Goal: Obtain resource: Obtain resource

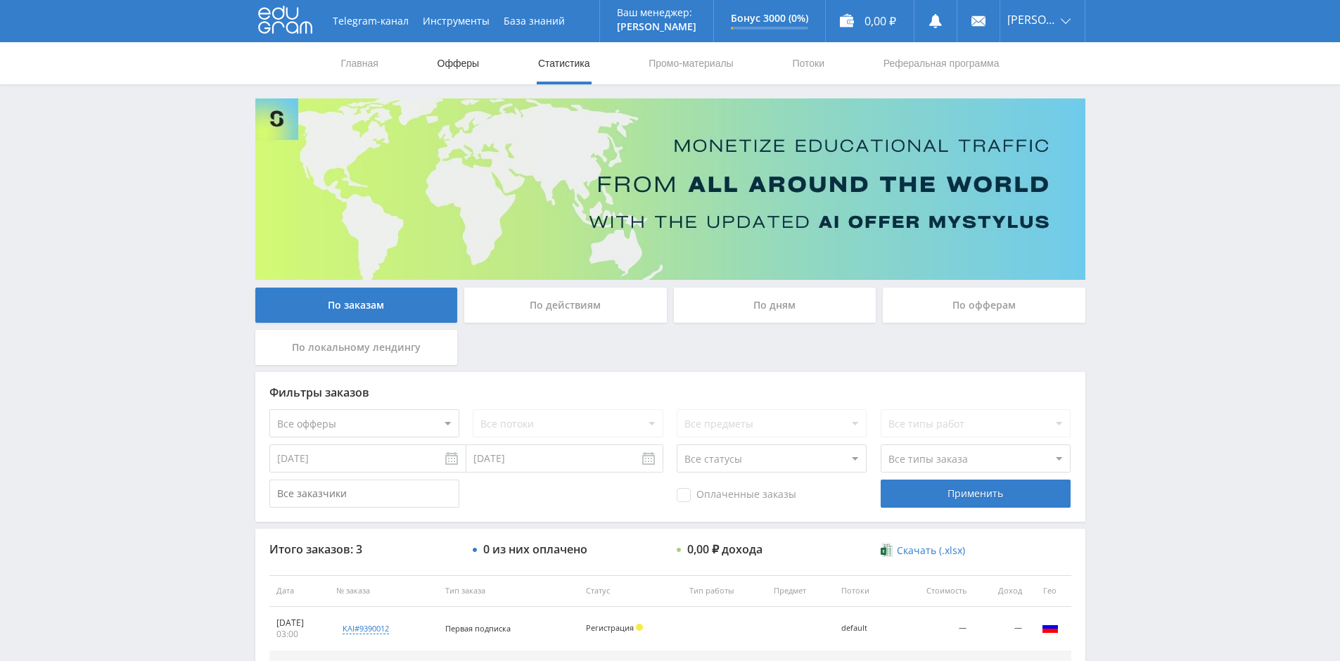
click at [472, 68] on link "Офферы" at bounding box center [458, 63] width 45 height 42
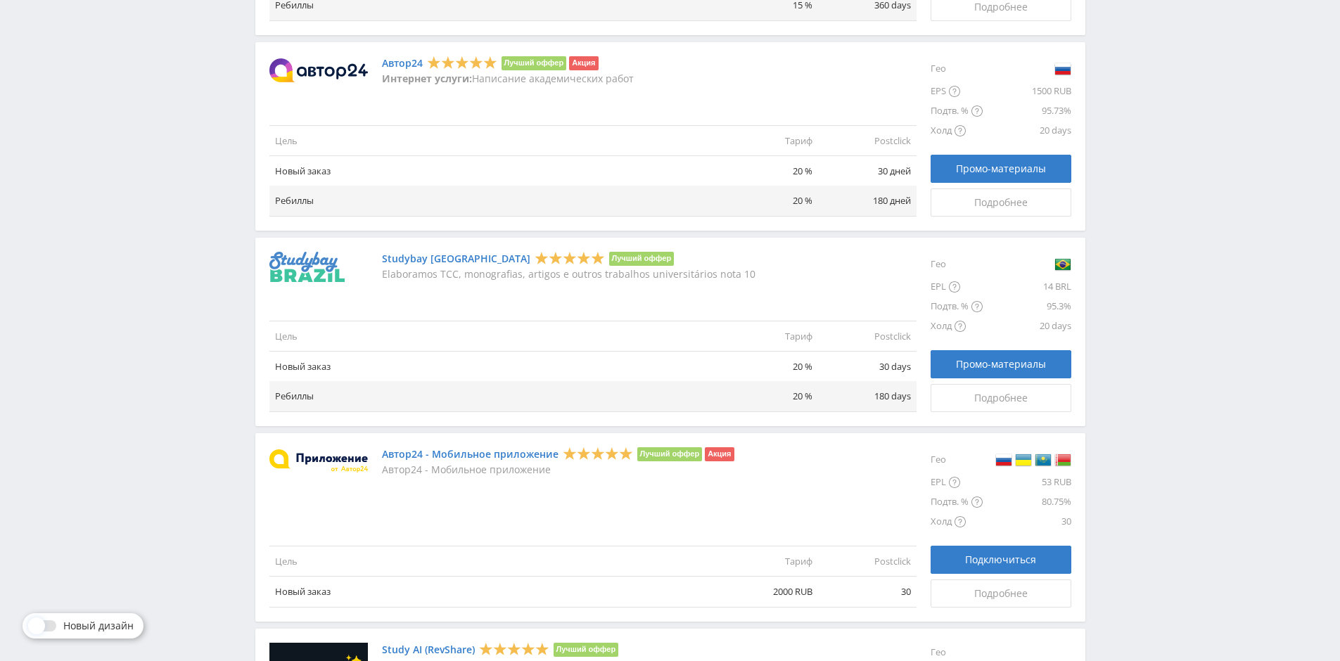
scroll to position [1238, 0]
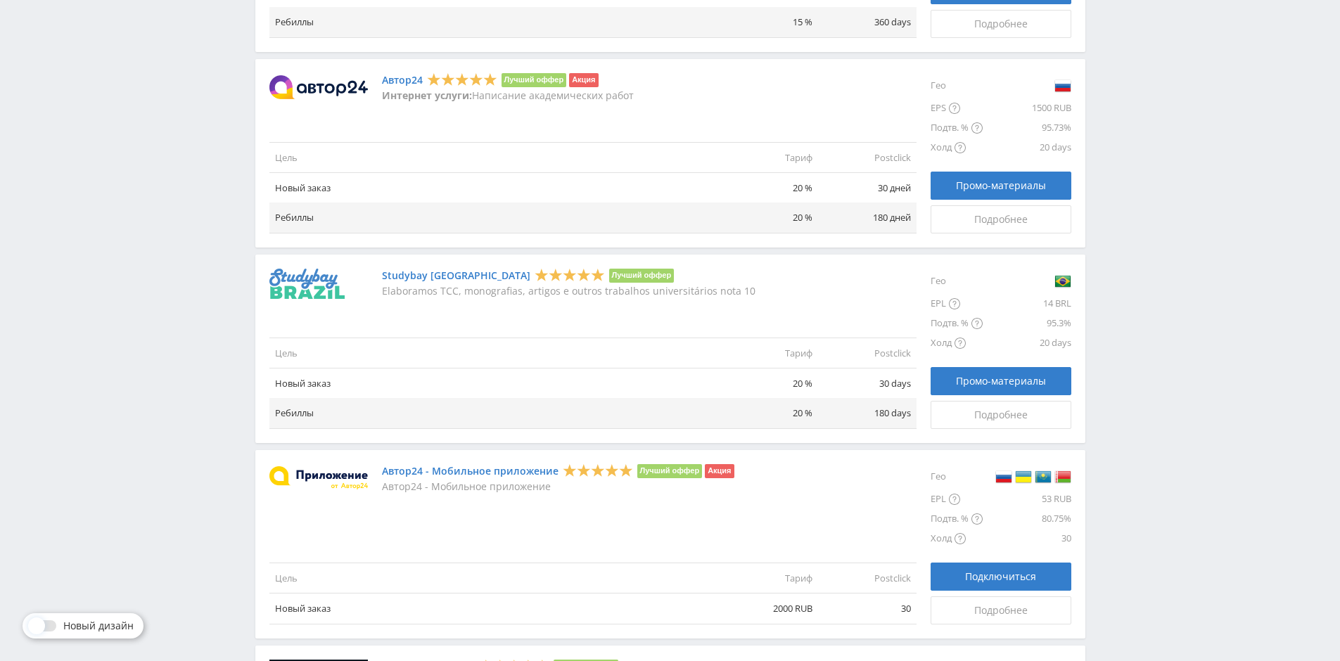
click at [412, 82] on link "Автор24" at bounding box center [402, 80] width 41 height 11
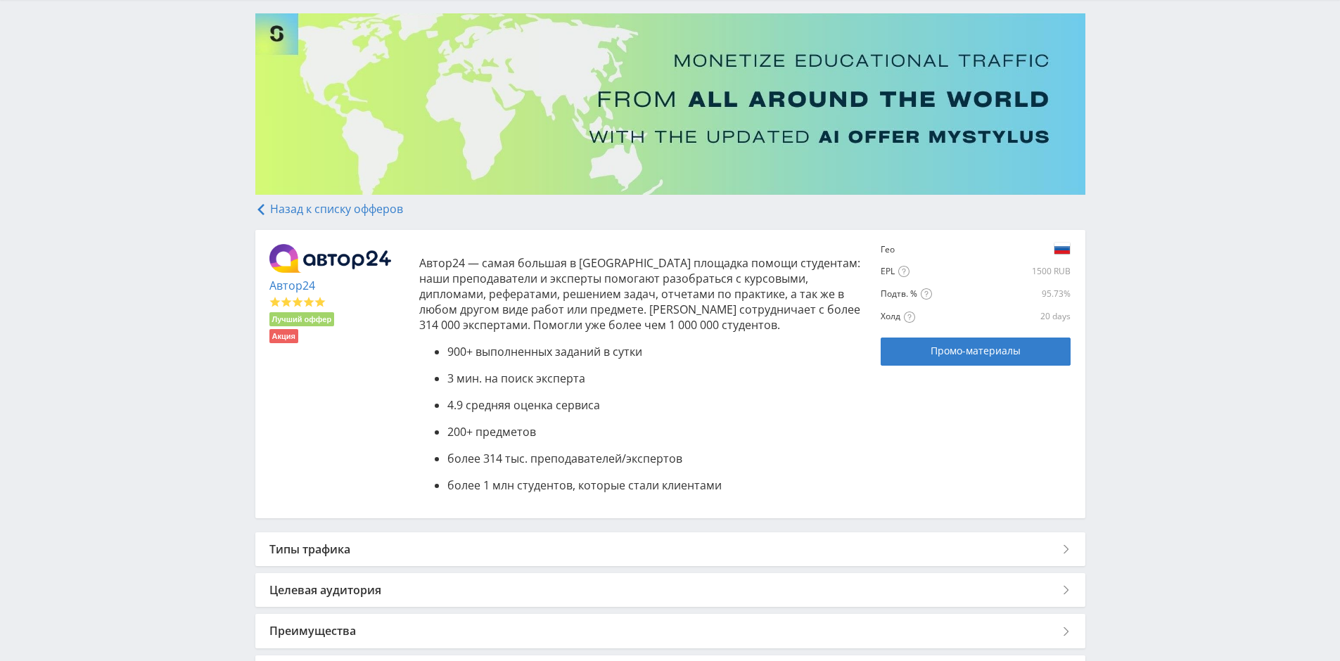
scroll to position [211, 0]
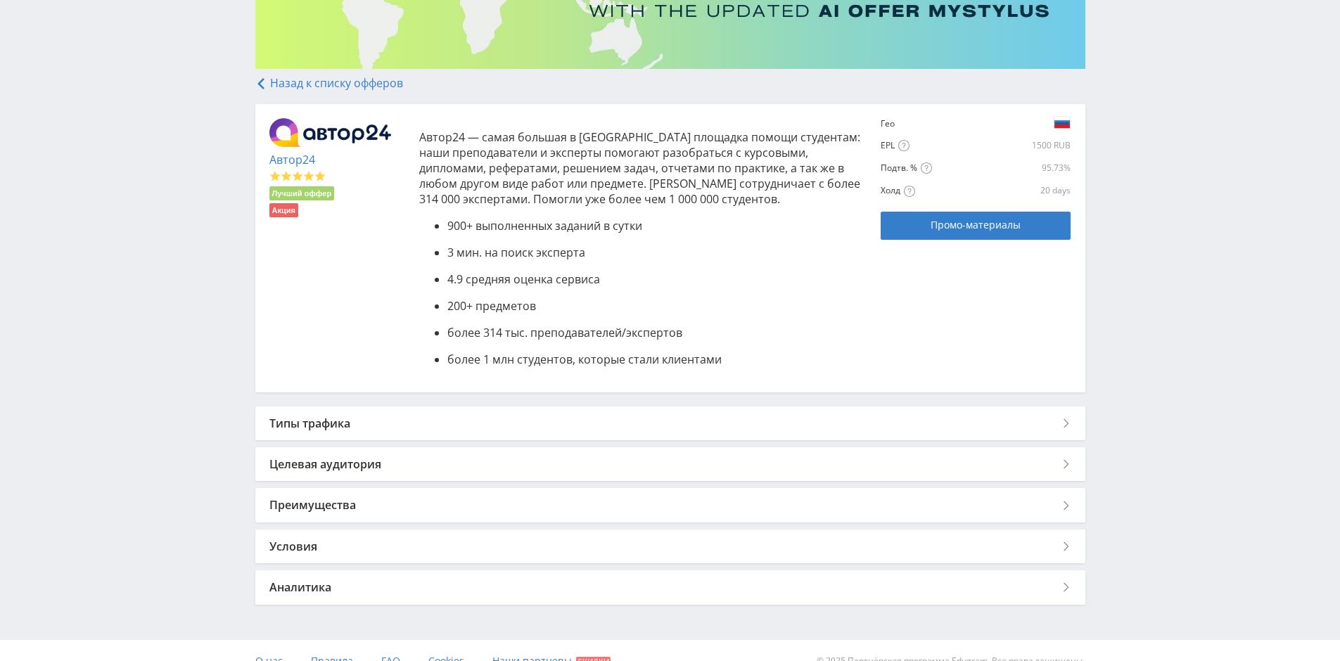
click at [571, 424] on div "Типы трафика" at bounding box center [670, 424] width 830 height 34
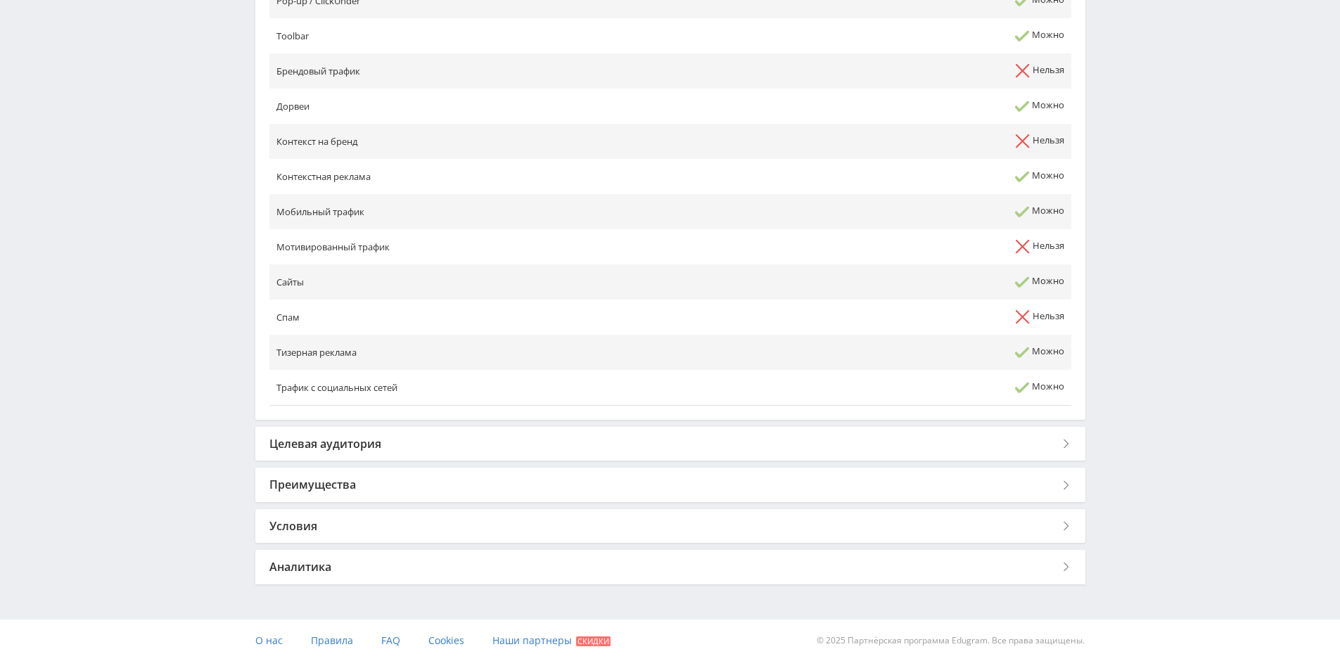
scroll to position [709, 0]
click at [403, 438] on div "Целевая аудитория" at bounding box center [670, 443] width 830 height 34
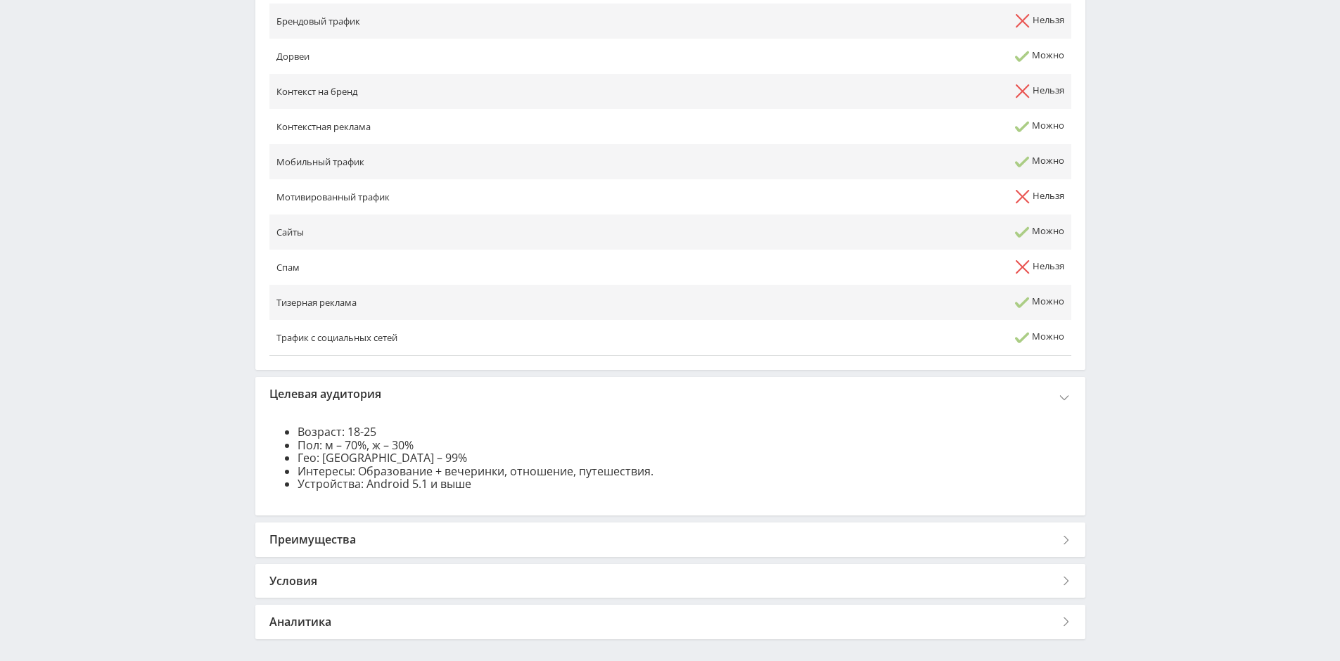
scroll to position [813, 0]
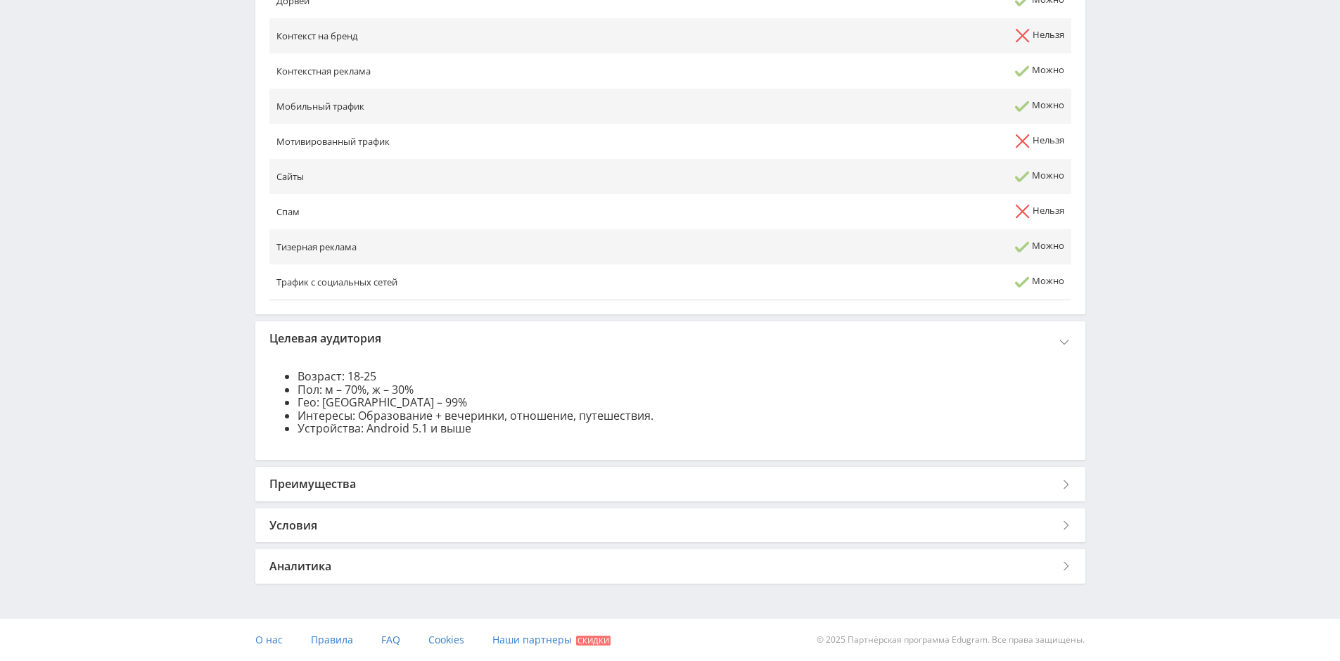
click at [394, 478] on div "Преимущества" at bounding box center [670, 484] width 830 height 34
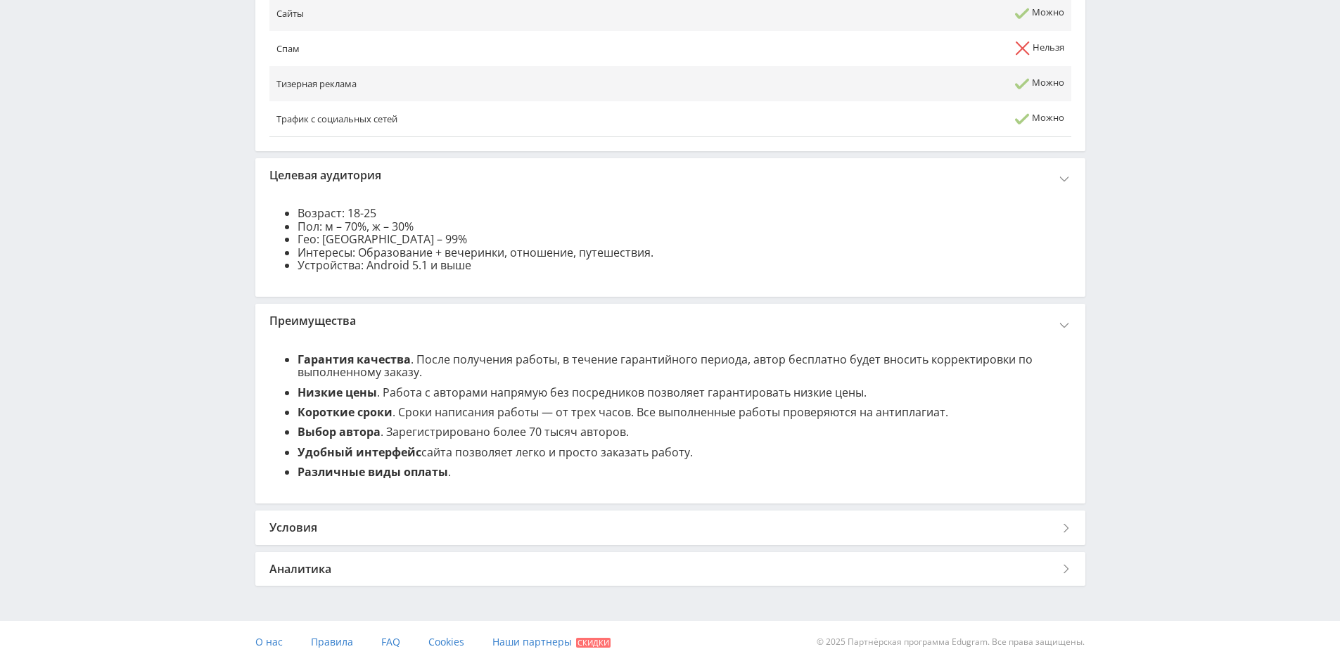
scroll to position [979, 0]
click at [361, 515] on div "Условия" at bounding box center [670, 526] width 830 height 34
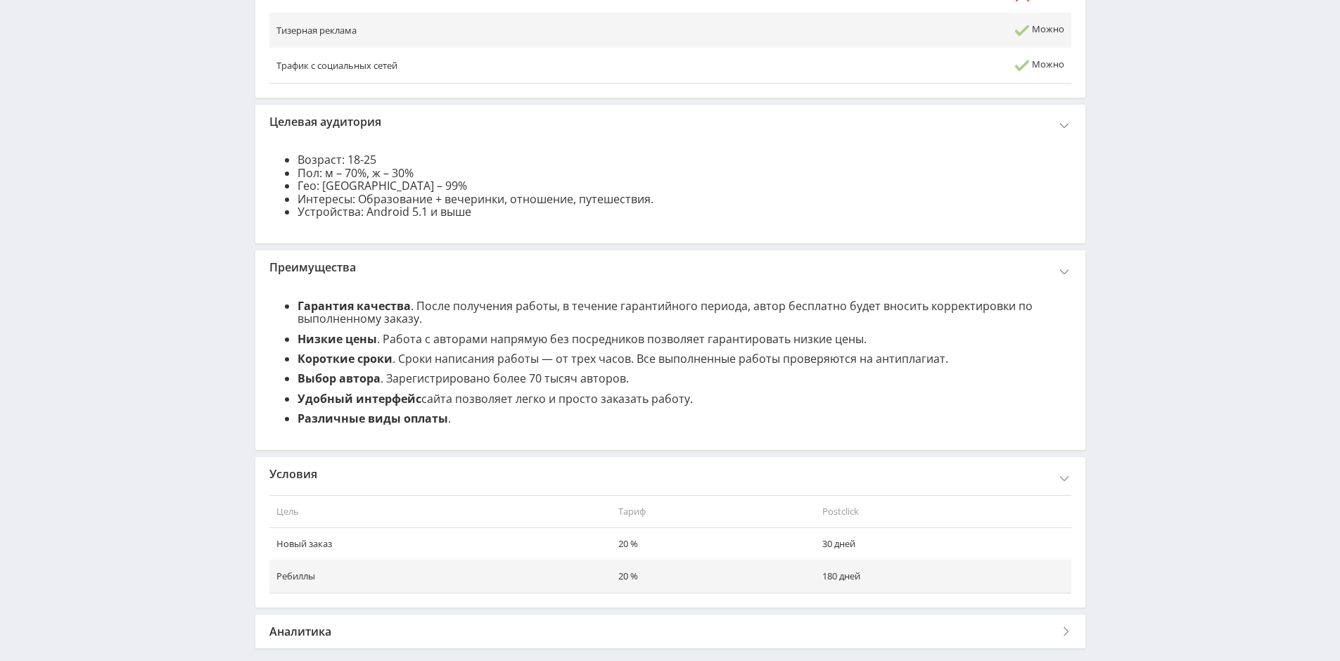
scroll to position [1095, 0]
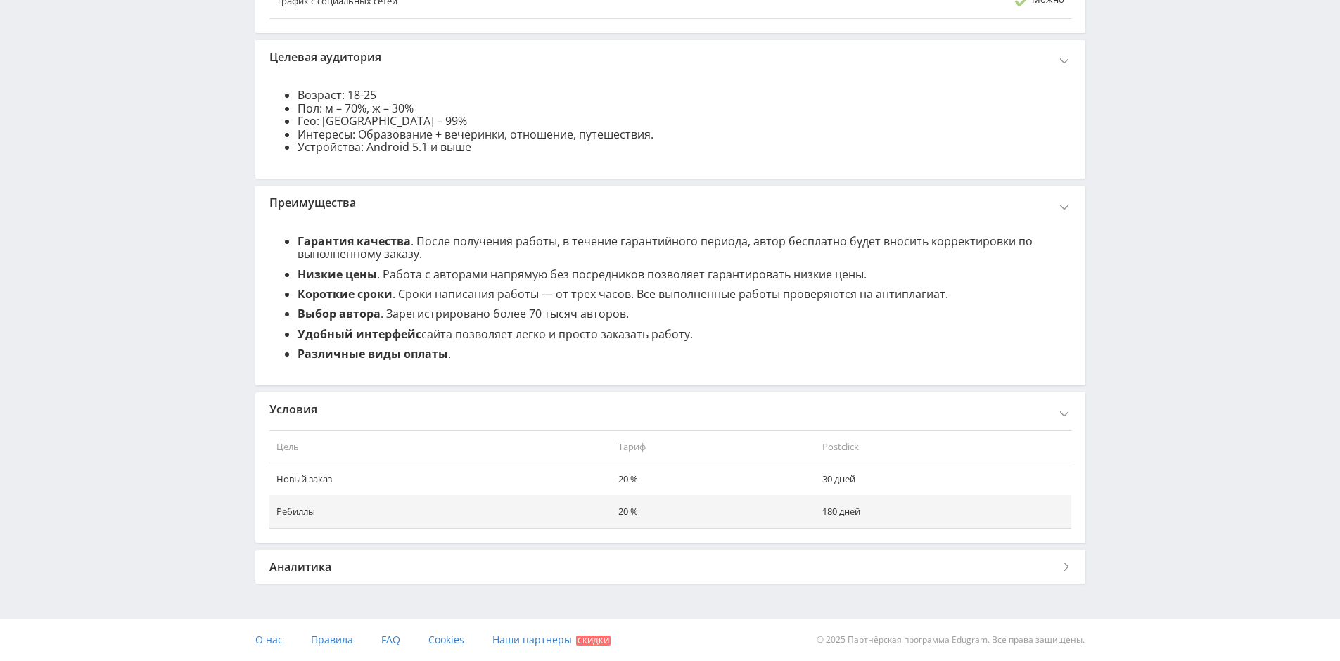
click at [336, 571] on div "Аналитика" at bounding box center [670, 567] width 830 height 34
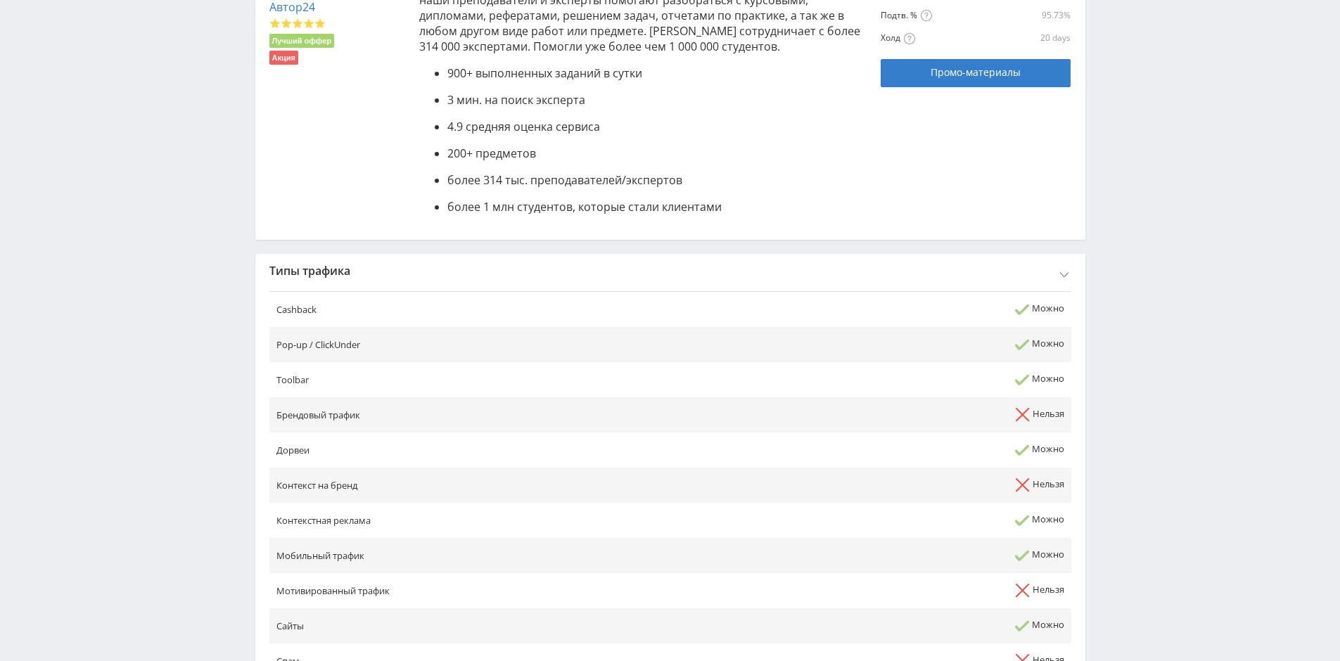
scroll to position [0, 0]
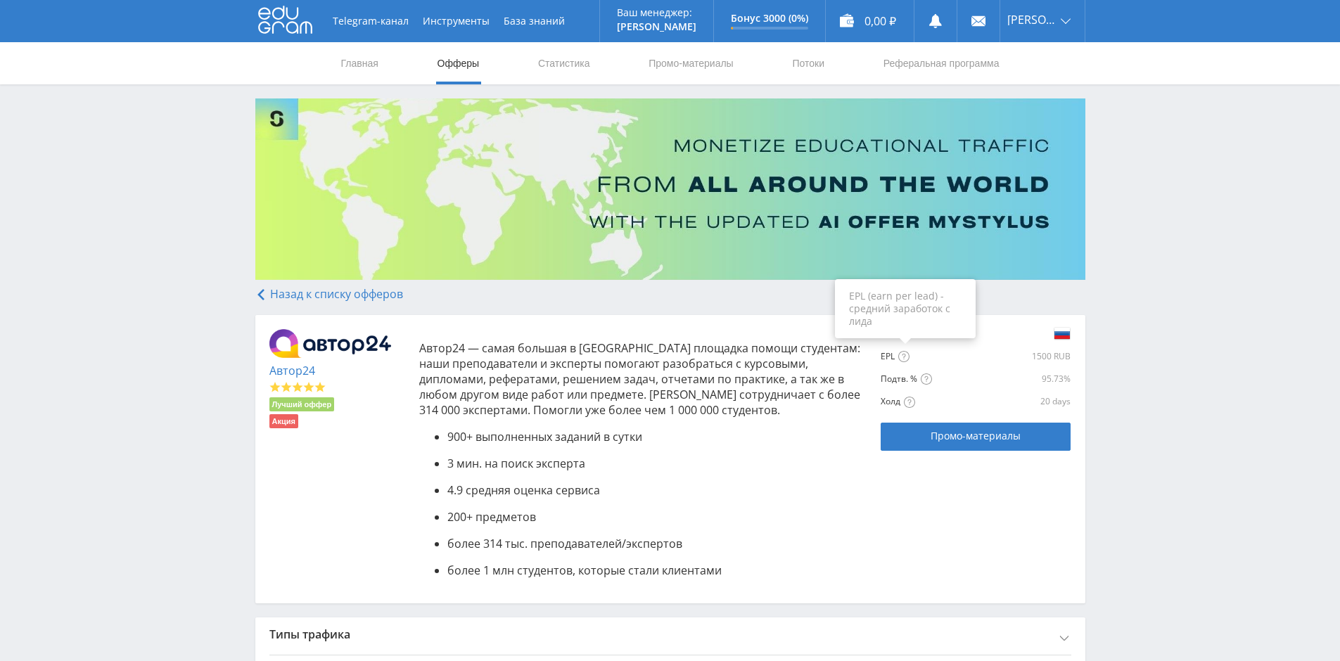
drag, startPoint x: 1188, startPoint y: 535, endPoint x: 913, endPoint y: 360, distance: 326.0
click at [325, 287] on link "Назад к списку офферов" at bounding box center [329, 293] width 148 height 15
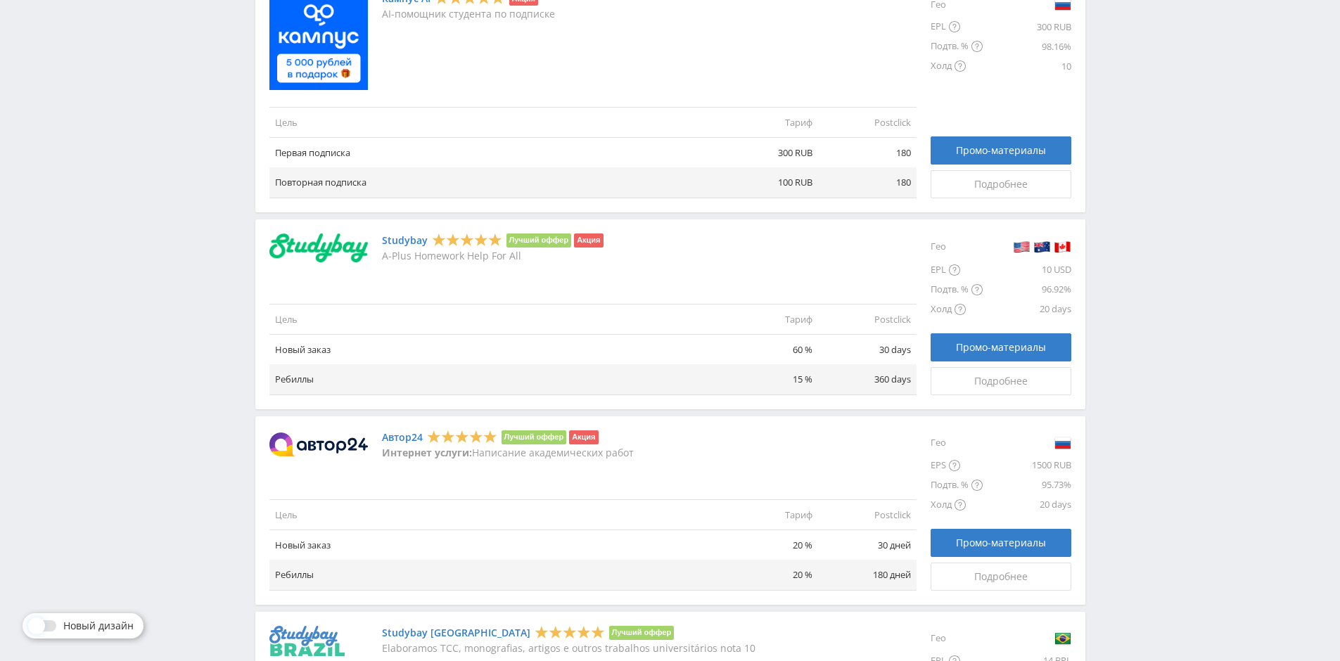
scroll to position [915, 0]
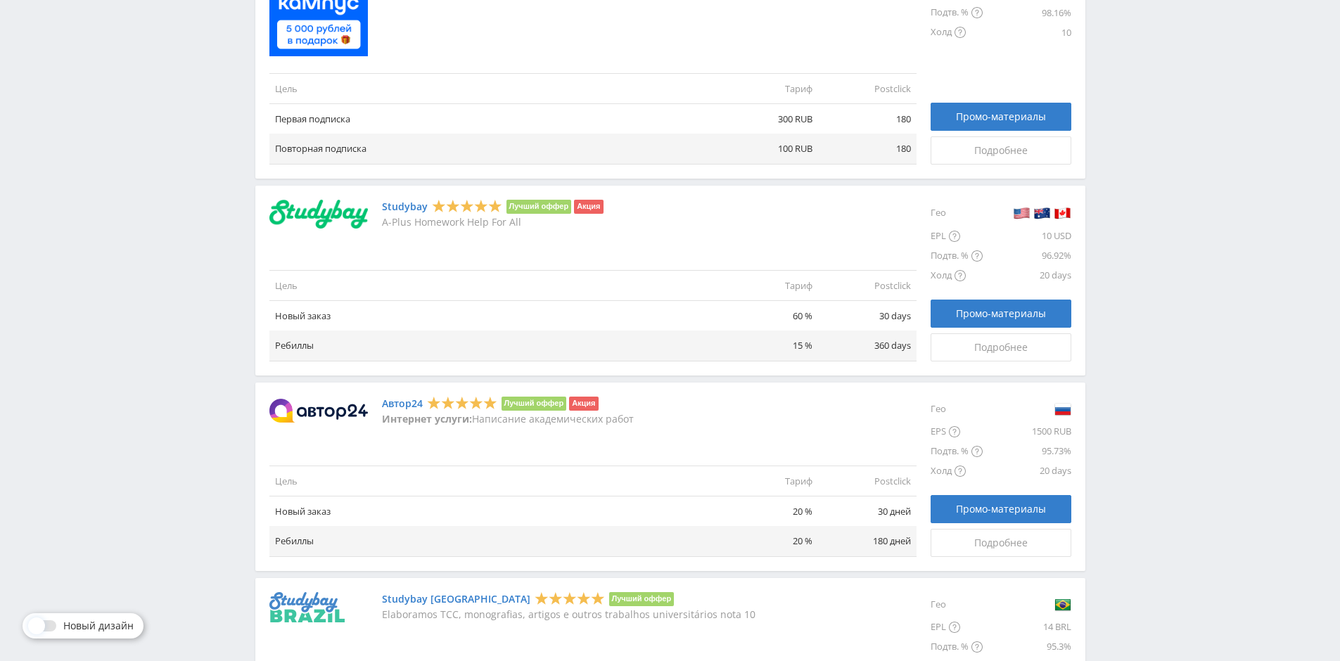
click at [412, 402] on link "Автор24" at bounding box center [402, 403] width 41 height 11
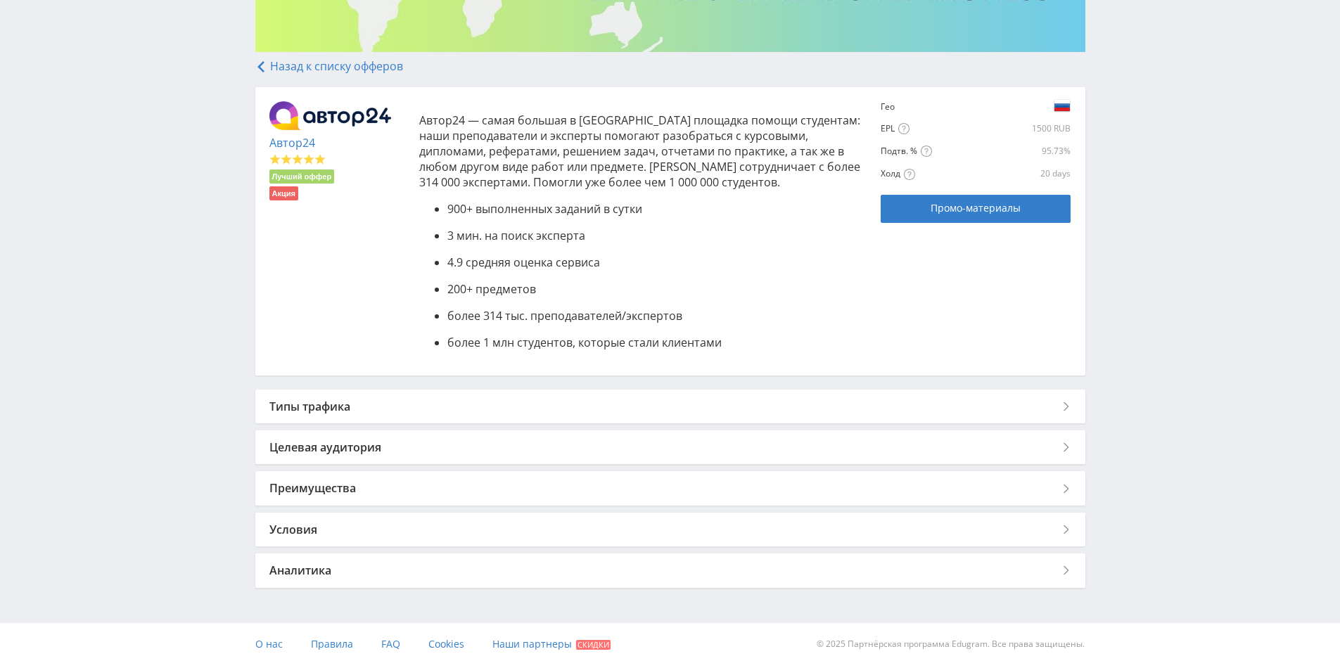
scroll to position [232, 0]
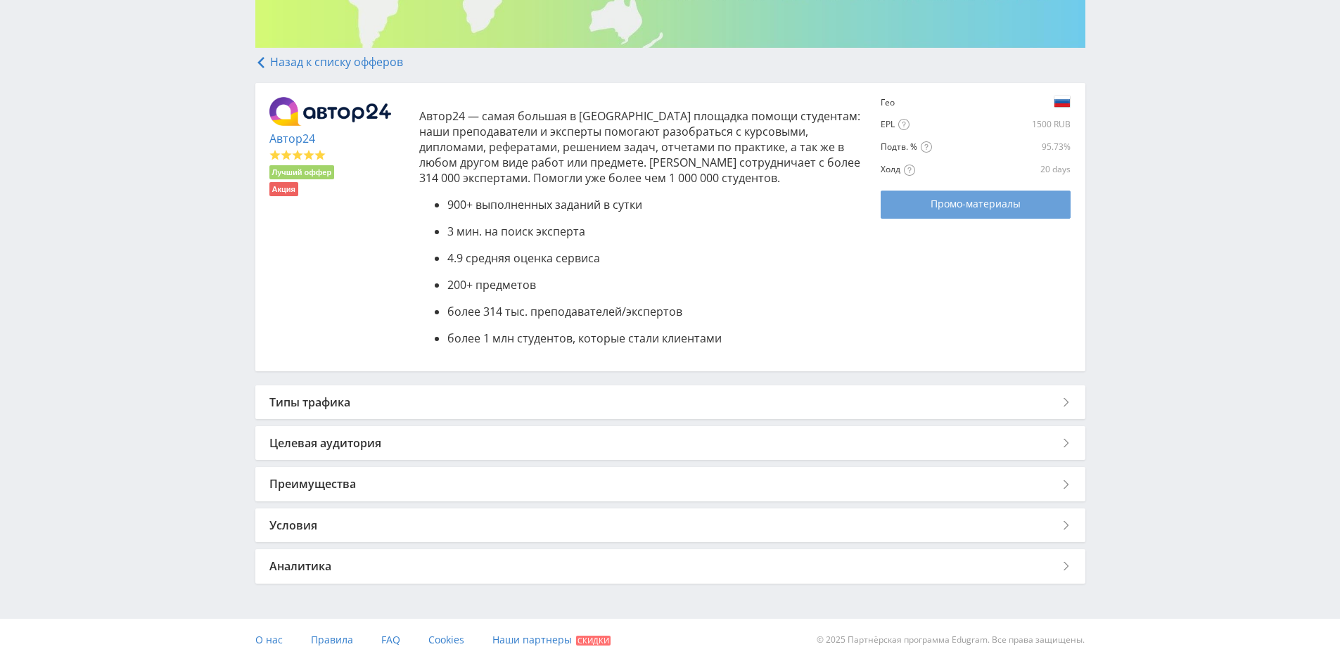
click at [970, 217] on link "Промо-материалы" at bounding box center [976, 205] width 190 height 28
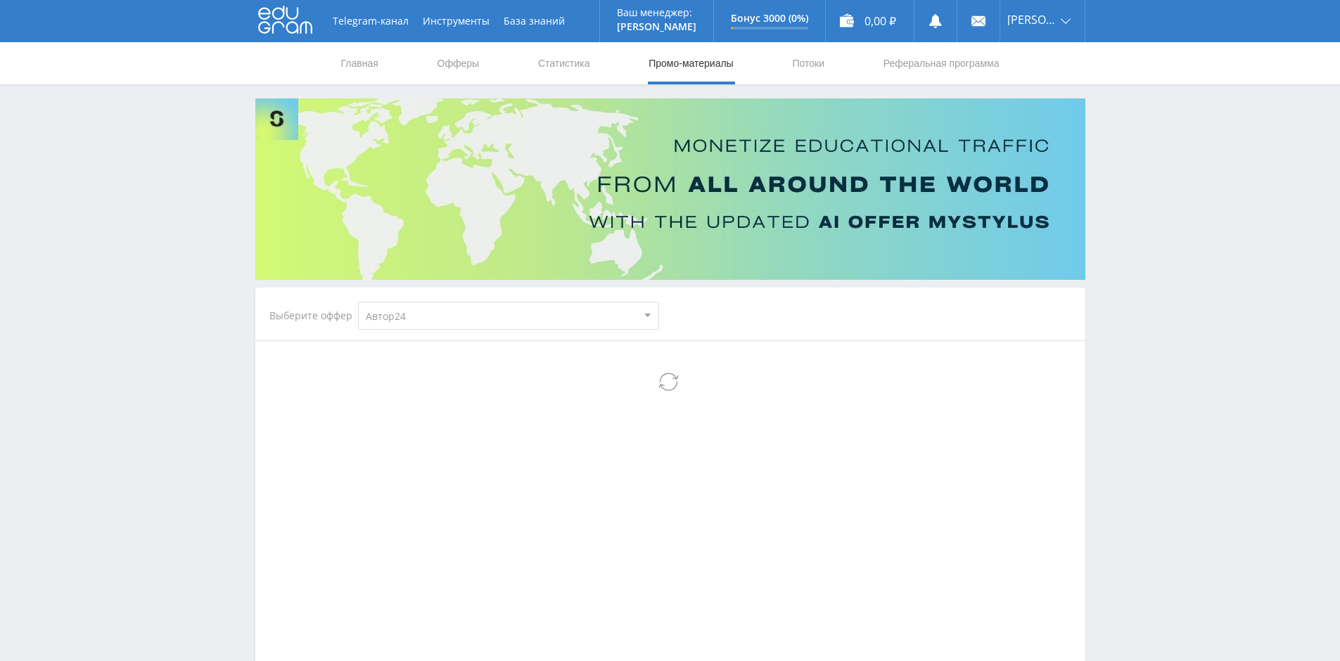
select select "1"
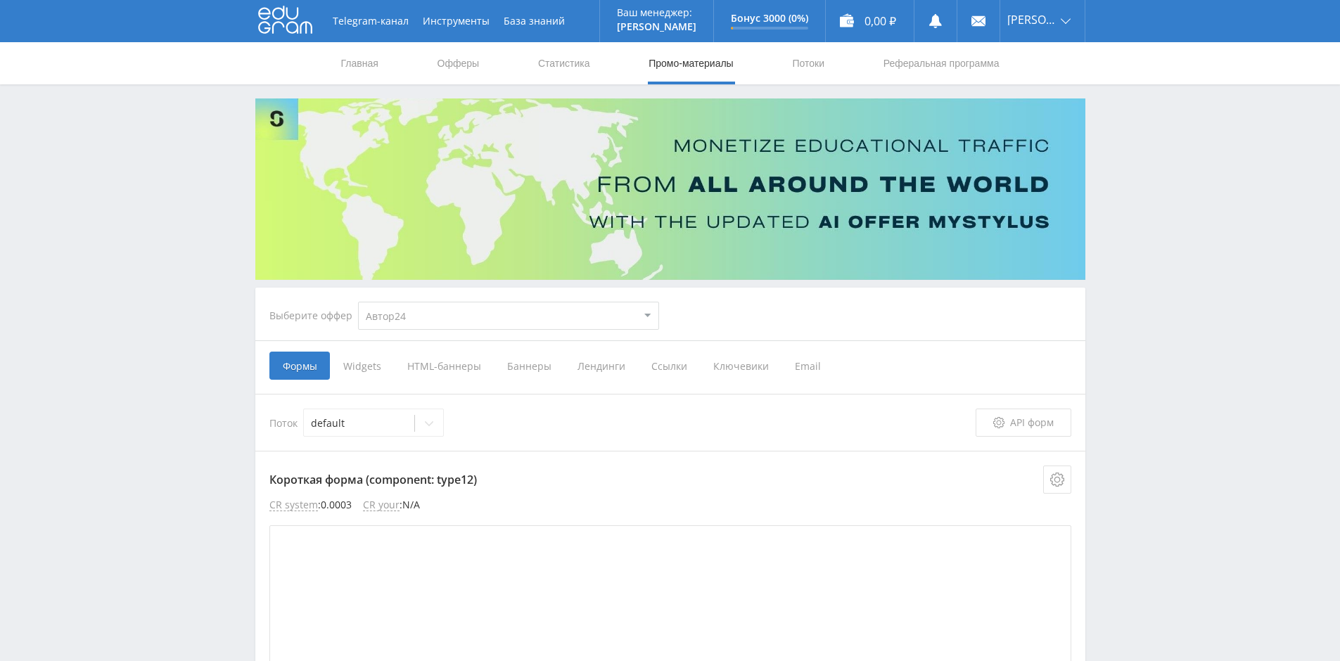
click at [528, 363] on span "Баннеры" at bounding box center [529, 366] width 70 height 28
click at [0, 0] on input "Баннеры" at bounding box center [0, 0] width 0 height 0
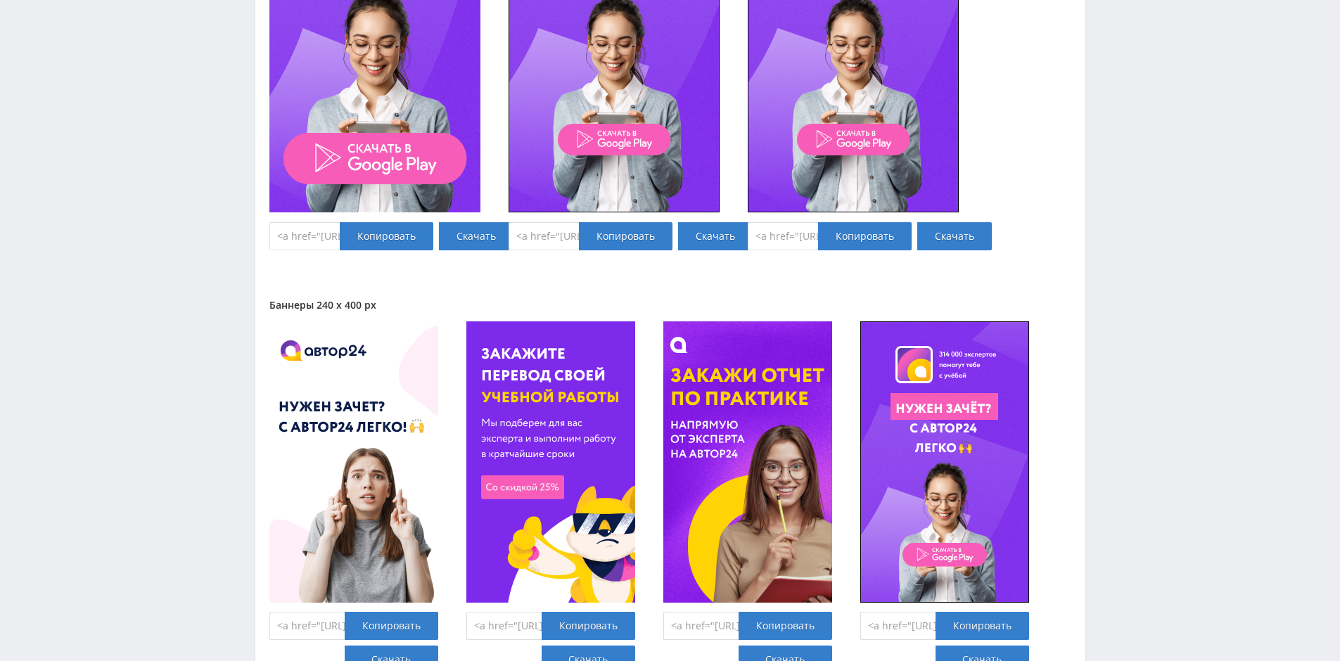
scroll to position [2885, 0]
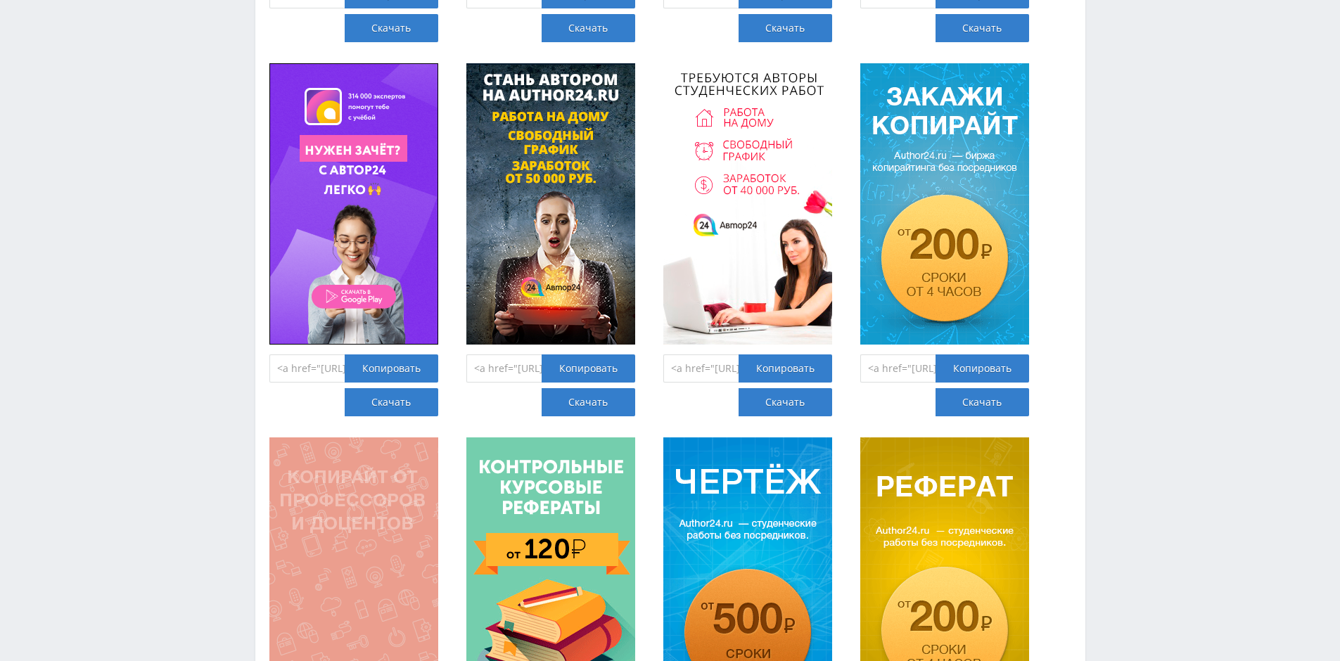
drag, startPoint x: 1213, startPoint y: 217, endPoint x: 1201, endPoint y: 282, distance: 66.5
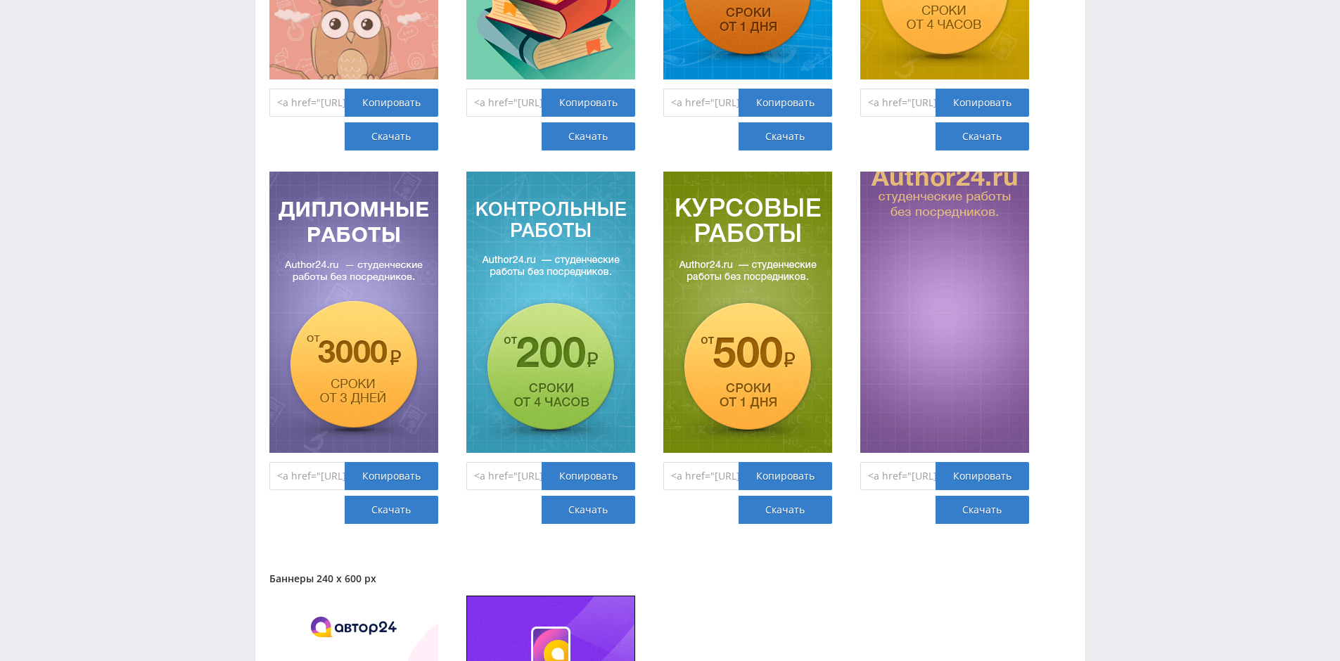
drag, startPoint x: 1203, startPoint y: 185, endPoint x: 1157, endPoint y: 370, distance: 190.6
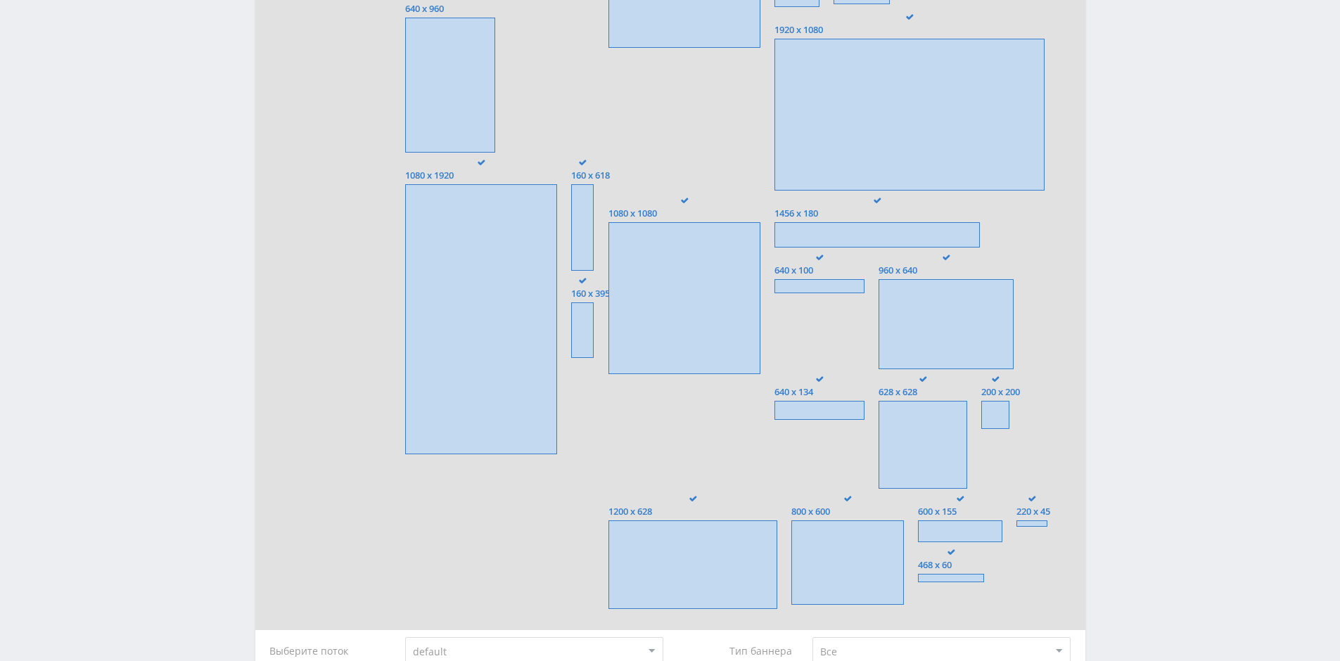
scroll to position [0, 0]
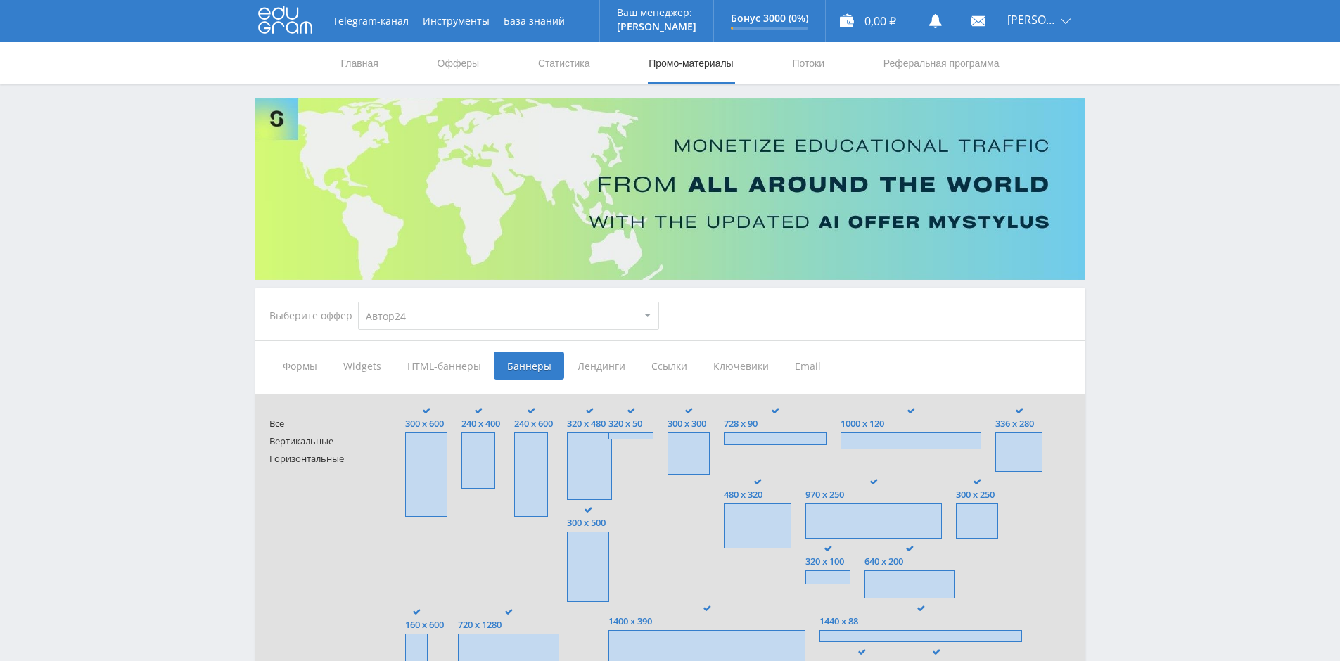
drag, startPoint x: 1123, startPoint y: 373, endPoint x: 913, endPoint y: 154, distance: 303.6
